Goal: Task Accomplishment & Management: Manage account settings

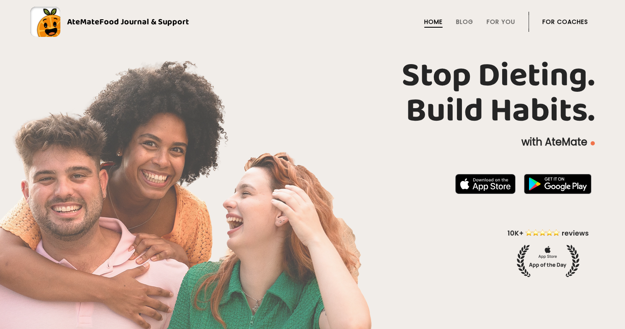
click at [556, 23] on link "For Coaches" at bounding box center [566, 21] width 46 height 7
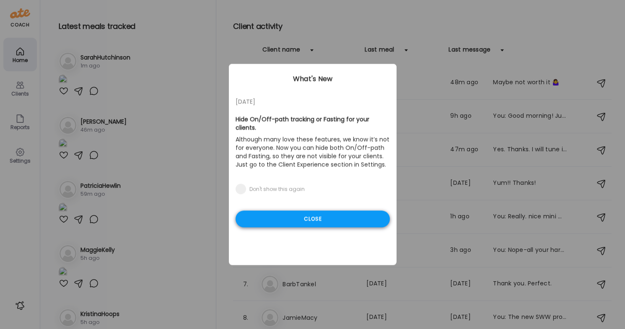
click at [280, 220] on div "Close" at bounding box center [313, 219] width 154 height 17
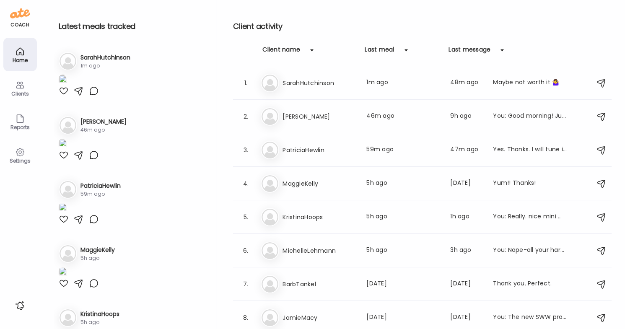
click at [67, 86] on img at bounding box center [63, 80] width 8 height 11
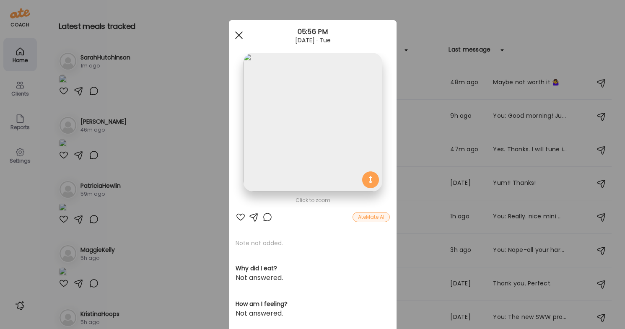
click at [239, 34] on div at bounding box center [239, 35] width 17 height 17
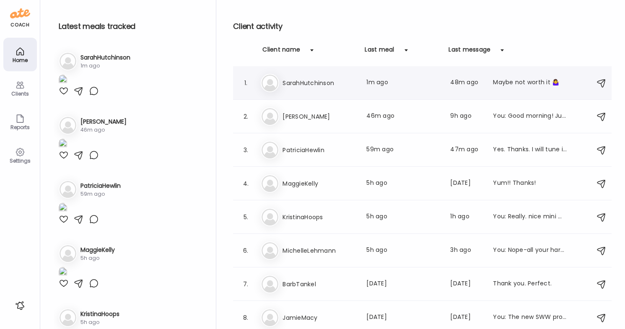
click at [382, 91] on div "Sa SarahHutchinson Last meal: 1m ago Last message: 48m ago Maybe not worth it 🤷…" at bounding box center [424, 83] width 326 height 18
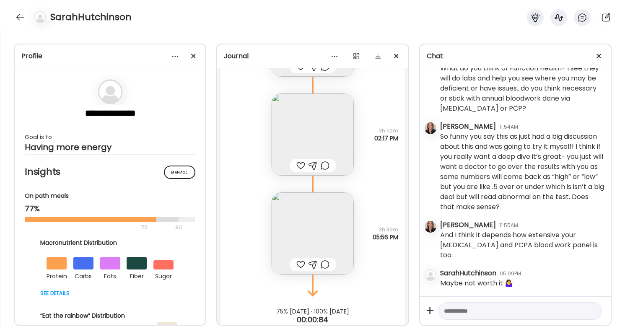
scroll to position [71618, 0]
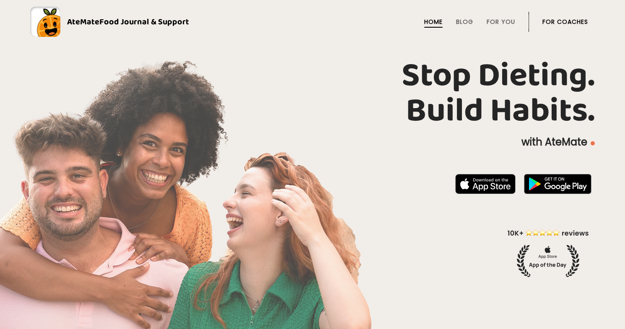
click at [560, 20] on link "For Coaches" at bounding box center [566, 21] width 46 height 7
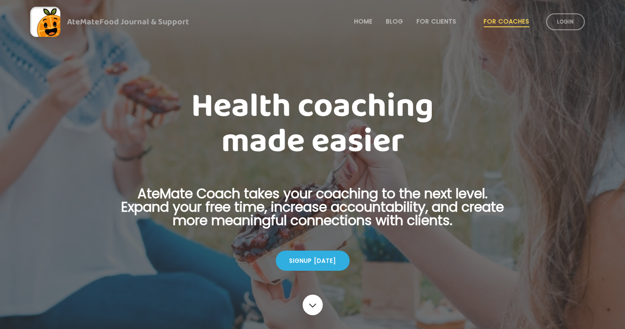
click at [560, 20] on link "Login" at bounding box center [566, 21] width 39 height 17
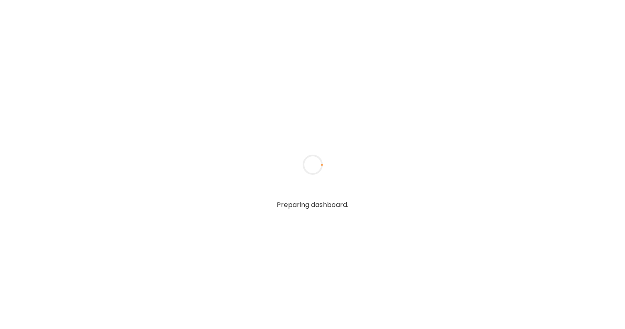
type textarea "**********"
type input "**********"
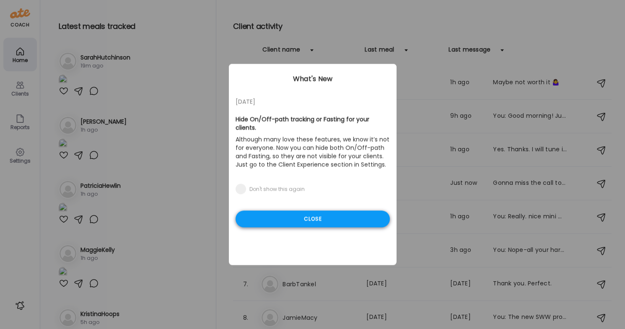
click at [307, 220] on div "Close" at bounding box center [313, 219] width 154 height 17
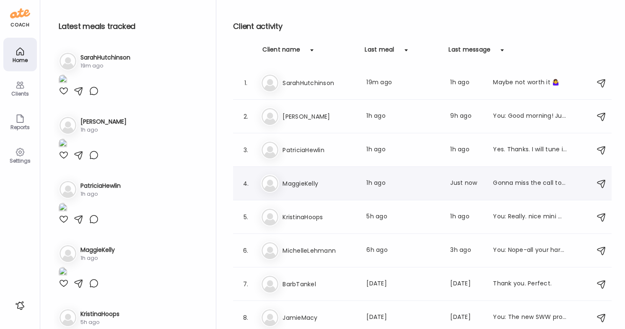
click at [367, 184] on div "Last meal: 1h ago" at bounding box center [404, 184] width 74 height 10
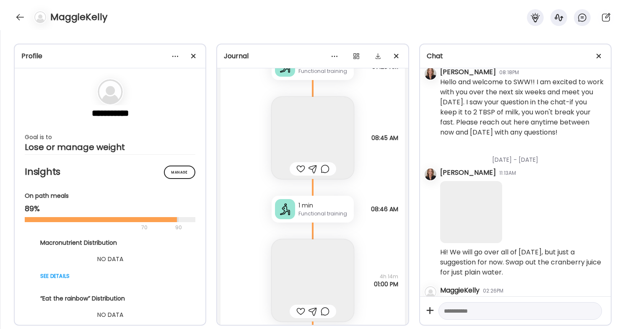
scroll to position [10079, 0]
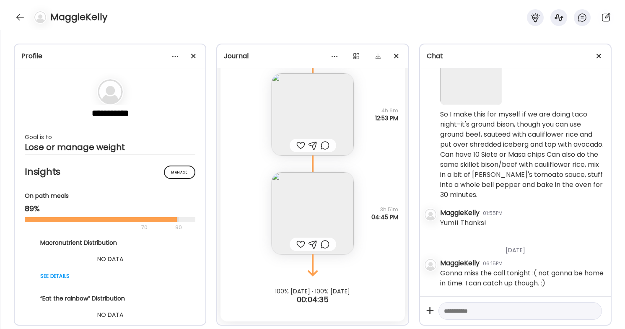
click at [471, 310] on textarea at bounding box center [513, 311] width 138 height 10
type textarea "**********"
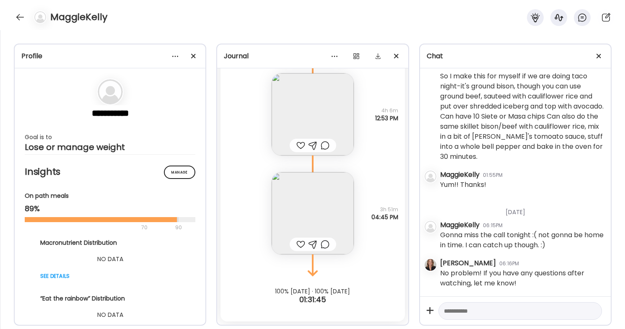
scroll to position [8086, 0]
